Goal: Task Accomplishment & Management: Manage account settings

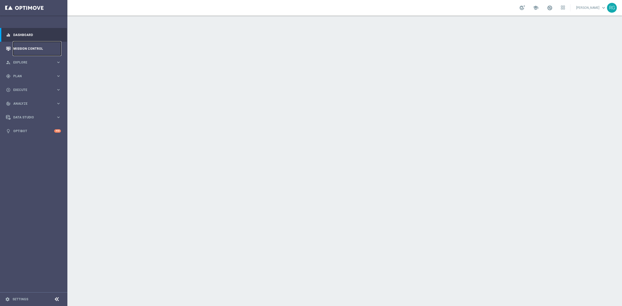
click at [15, 51] on link "Mission Control" at bounding box center [37, 49] width 48 height 14
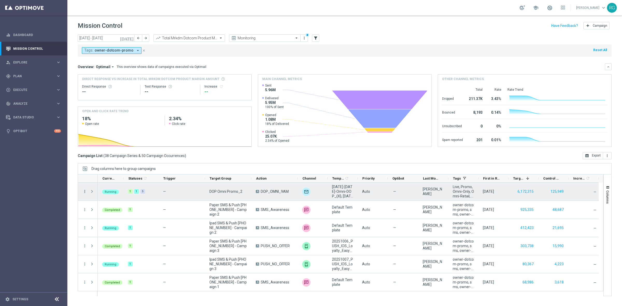
click at [87, 191] on icon "more_vert" at bounding box center [84, 191] width 5 height 5
click at [101, 238] on div "edit Edit" at bounding box center [116, 240] width 58 height 7
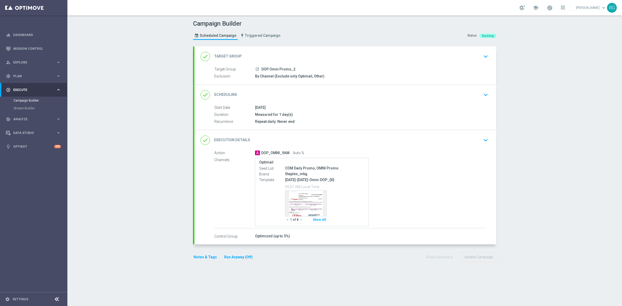
click at [482, 139] on icon "keyboard_arrow_down" at bounding box center [486, 140] width 8 height 8
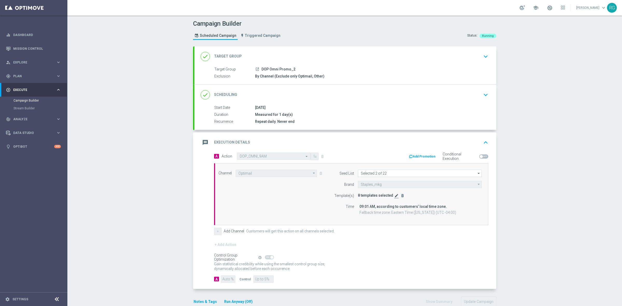
click at [395, 197] on icon "edit" at bounding box center [397, 196] width 4 height 4
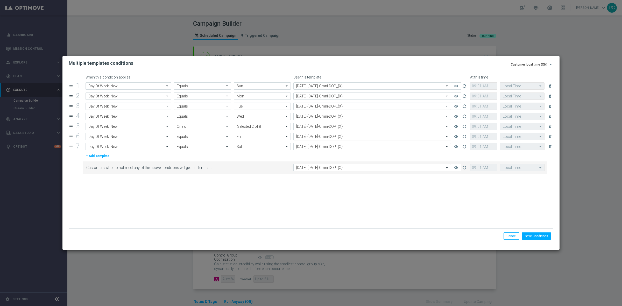
click at [327, 136] on input "text" at bounding box center [367, 137] width 142 height 4
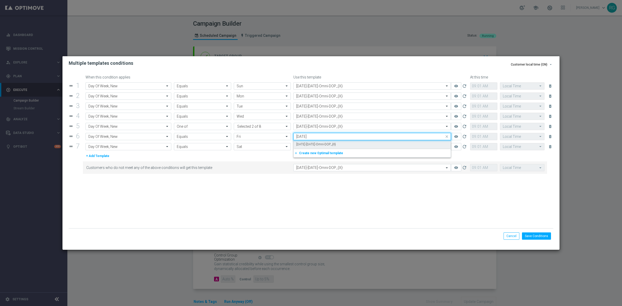
click at [326, 144] on label "10.10.25-Friday-Omni-DOP_{X}" at bounding box center [316, 144] width 40 height 4
type input "10.10.25"
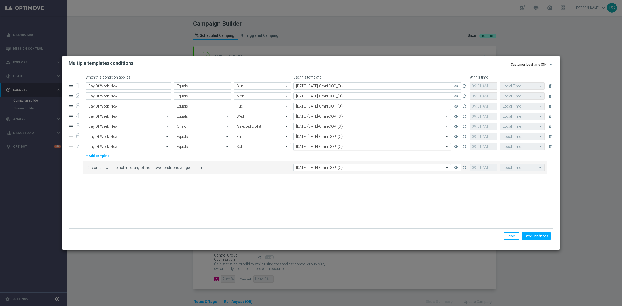
click at [322, 149] on input "text" at bounding box center [367, 147] width 142 height 4
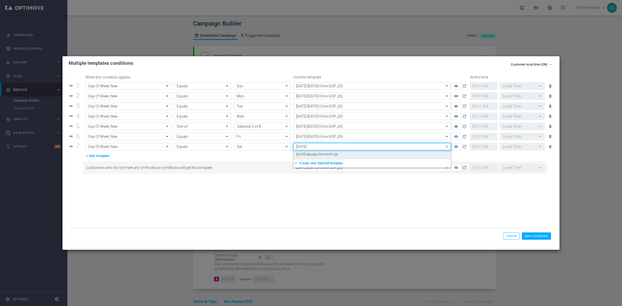
click at [317, 156] on label "10.11.25-Satuday-Omni-DOP_{X}" at bounding box center [317, 154] width 42 height 4
type input "10.11.25"
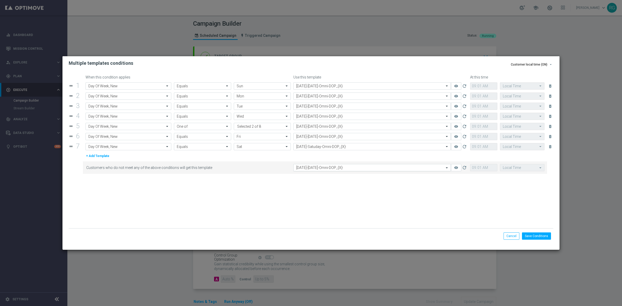
click at [316, 169] on input "text" at bounding box center [367, 168] width 142 height 4
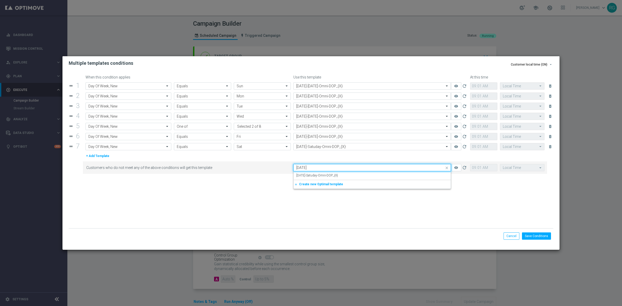
click at [316, 171] on div "Quick find 10.4.25-Saturday-Omni-DOP_{X} 10.11.25" at bounding box center [372, 167] width 158 height 7
click at [314, 175] on label "10.11.25-Satuday-Omni-DOP_{X}" at bounding box center [317, 175] width 42 height 4
type input "10.11.25"
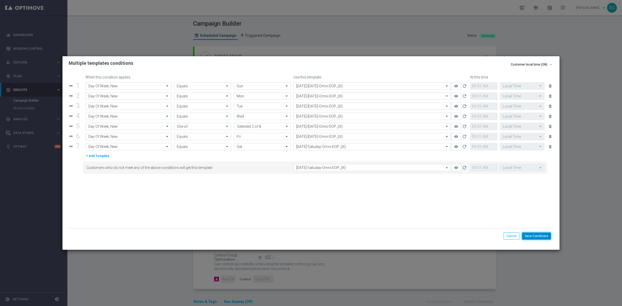
click at [541, 237] on button "Save Conditions" at bounding box center [536, 236] width 29 height 7
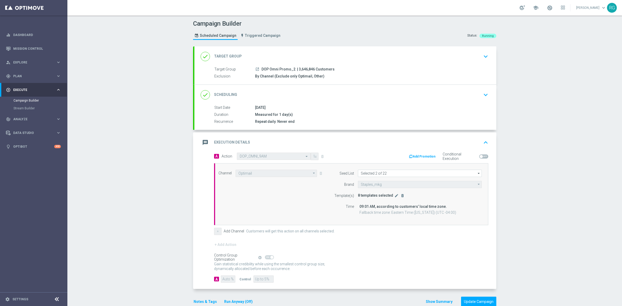
scroll to position [12, 0]
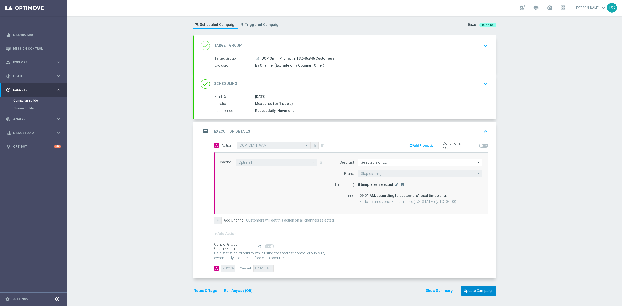
click at [474, 289] on button "Update Campaign" at bounding box center [478, 291] width 35 height 10
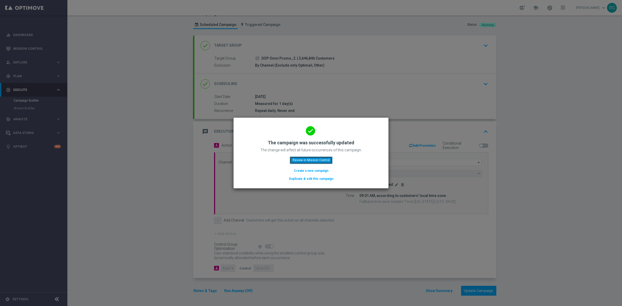
click at [307, 162] on button "Review in Mission Control" at bounding box center [311, 160] width 43 height 7
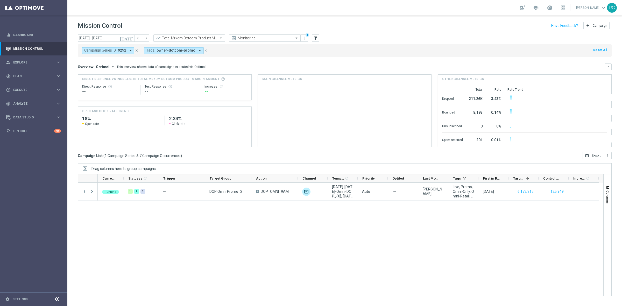
click at [138, 50] on button "close" at bounding box center [136, 51] width 5 height 6
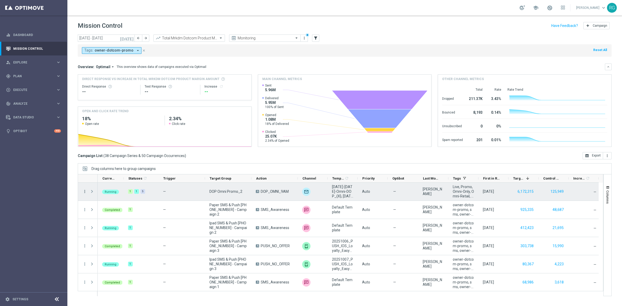
click at [85, 191] on icon "more_vert" at bounding box center [84, 191] width 5 height 5
click at [112, 197] on div "list Campaign Details" at bounding box center [116, 195] width 58 height 7
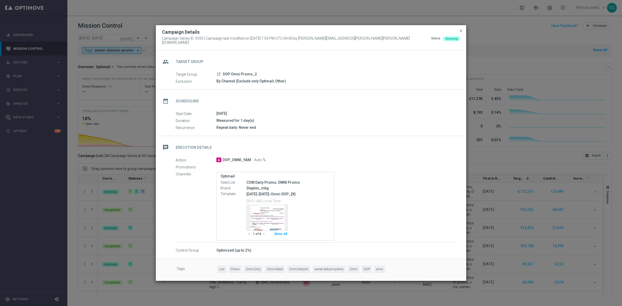
click at [264, 233] on icon "chevron_right" at bounding box center [264, 234] width 4 height 4
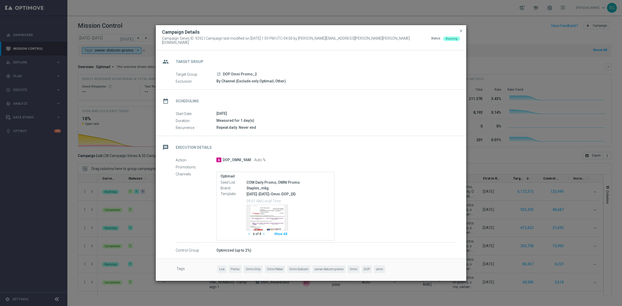
click at [264, 233] on icon "chevron_right" at bounding box center [264, 234] width 4 height 4
click at [462, 33] on span "close" at bounding box center [461, 31] width 4 height 4
